Goal: Go to known website: Access a specific website the user already knows

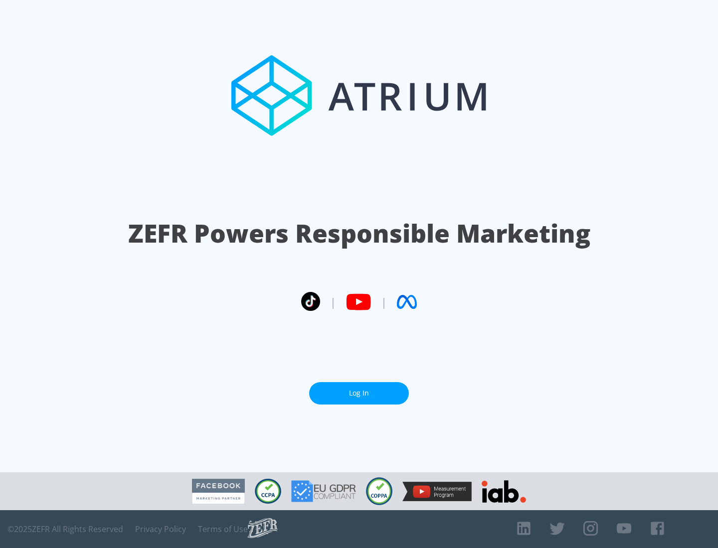
click at [359, 393] on link "Log In" at bounding box center [359, 393] width 100 height 22
